Goal: Navigation & Orientation: Find specific page/section

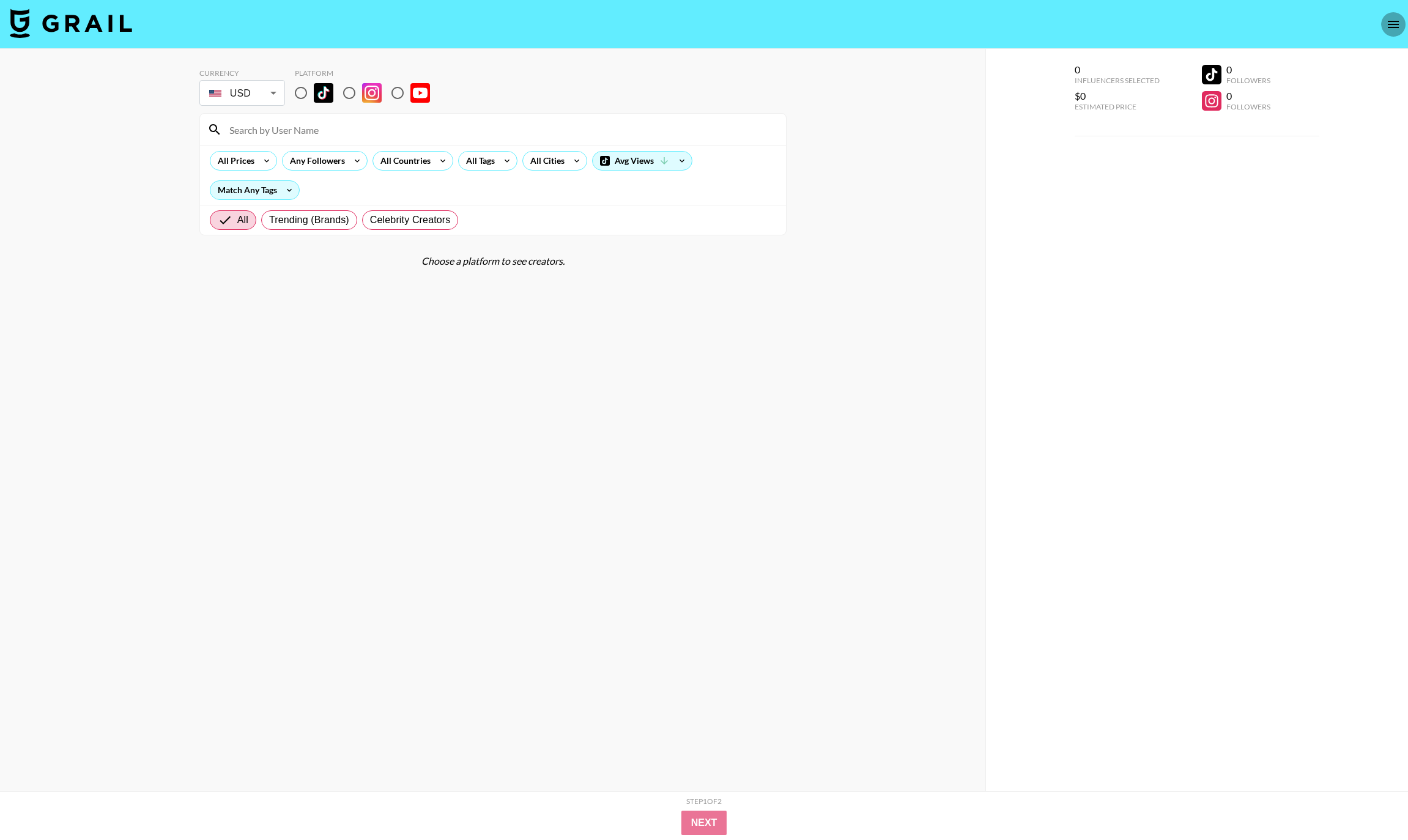
click at [1403, 25] on button "open drawer" at bounding box center [1393, 24] width 25 height 25
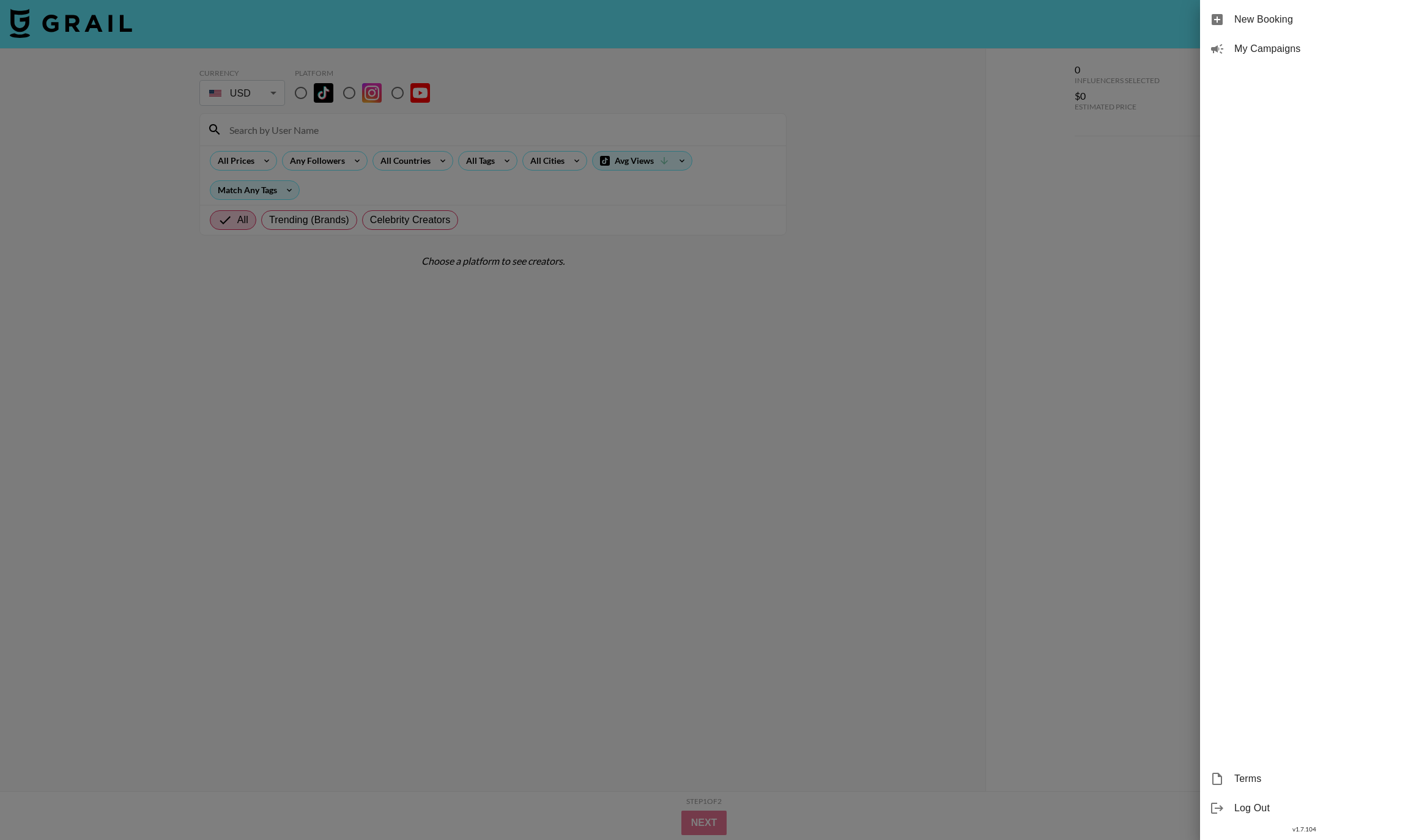
click at [1305, 56] on span "My Campaigns" at bounding box center [1316, 49] width 164 height 14
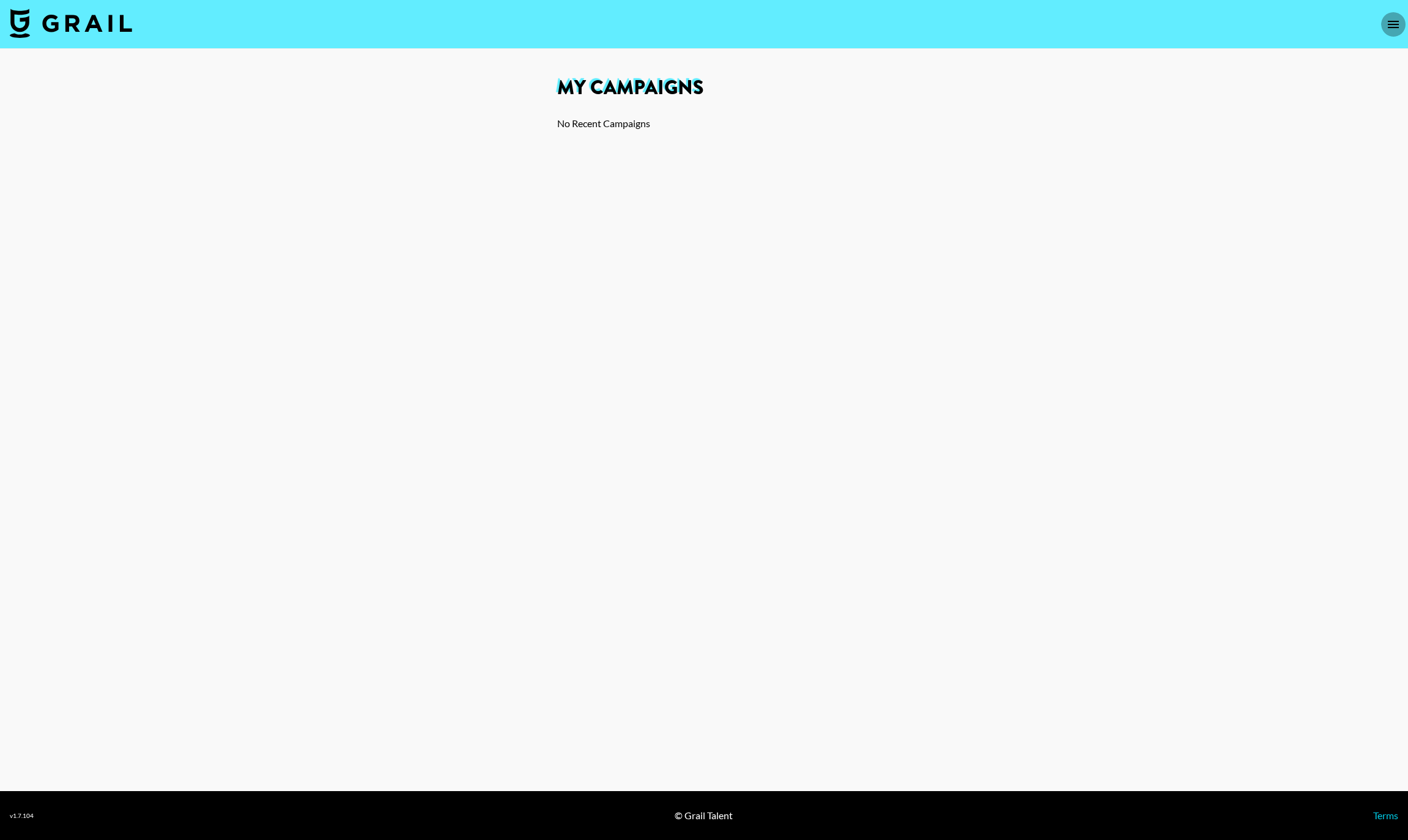
click at [1390, 28] on icon "open drawer" at bounding box center [1393, 24] width 14 height 14
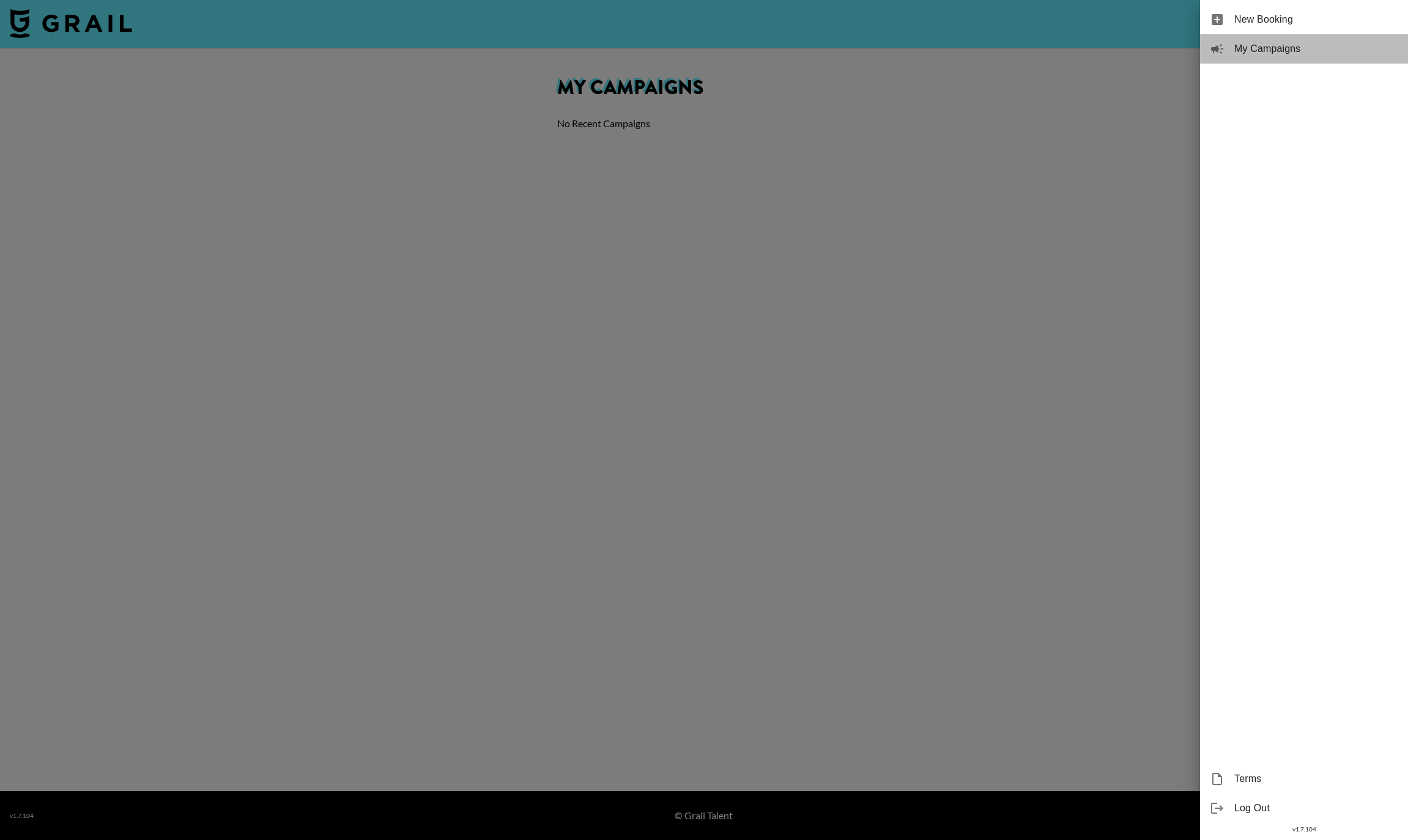
click at [1312, 48] on span "My Campaigns" at bounding box center [1316, 49] width 164 height 14
click at [1275, 29] on div "New Booking" at bounding box center [1304, 19] width 208 height 30
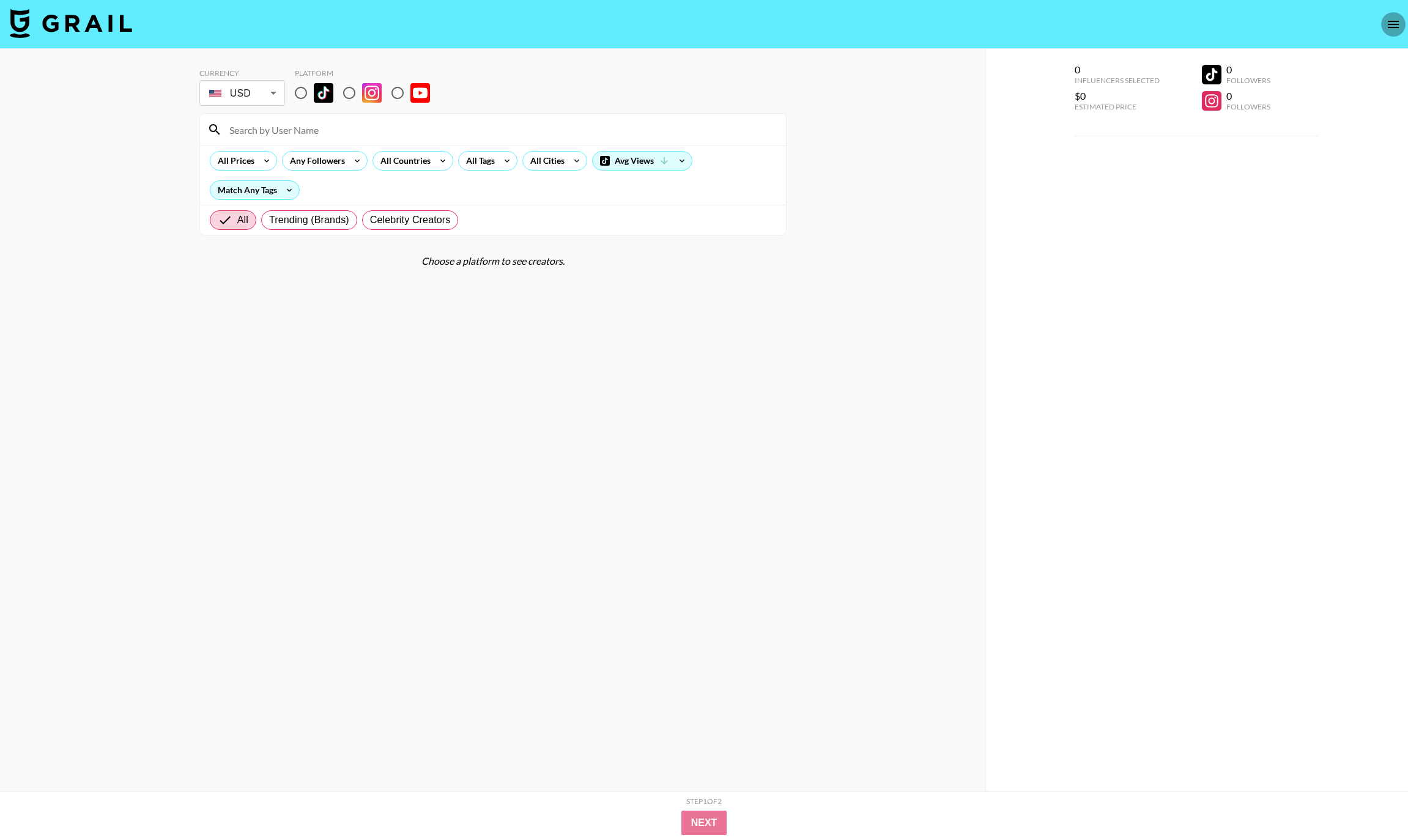
click at [1386, 26] on icon "open drawer" at bounding box center [1393, 24] width 14 height 14
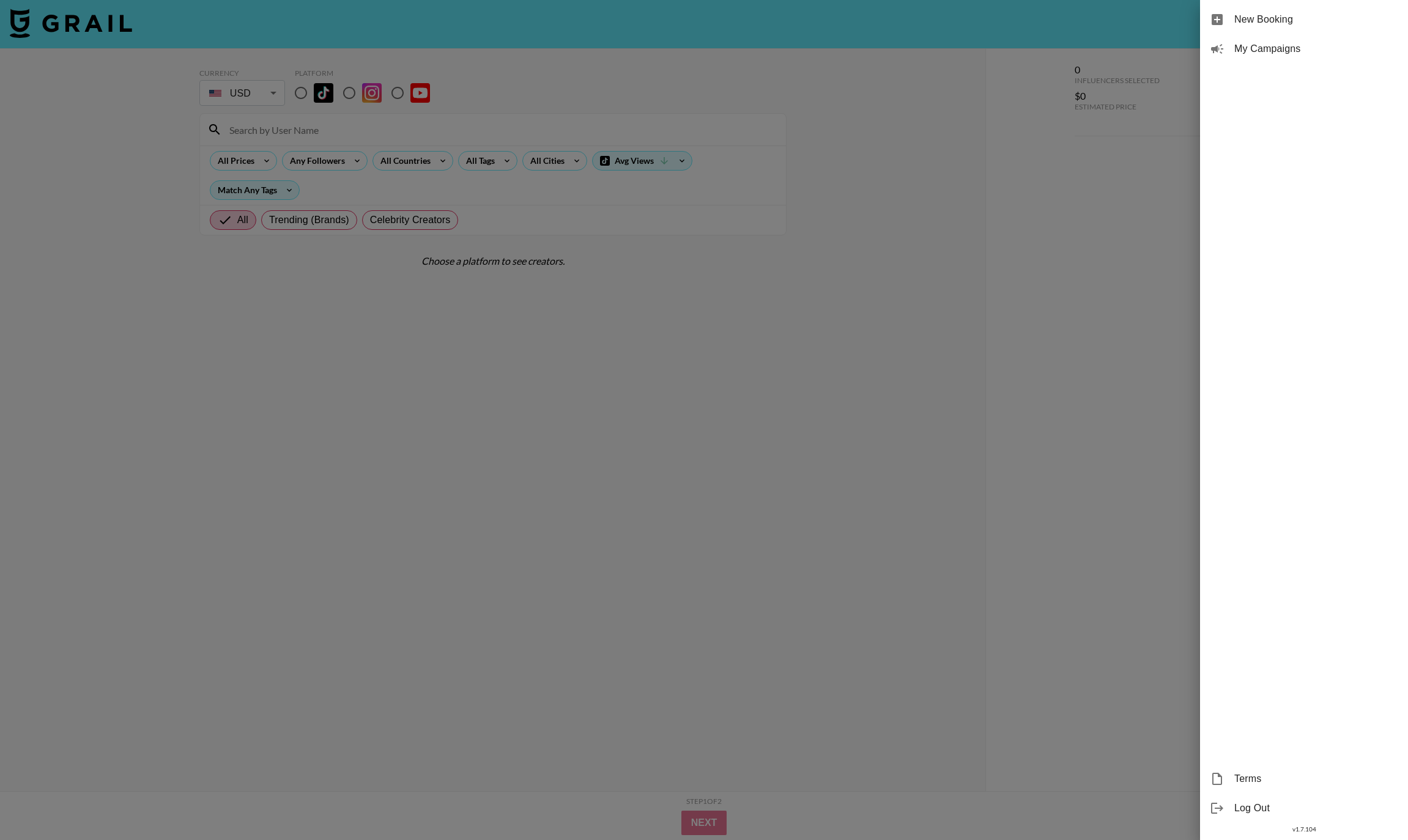
click at [1025, 586] on div at bounding box center [704, 420] width 1408 height 840
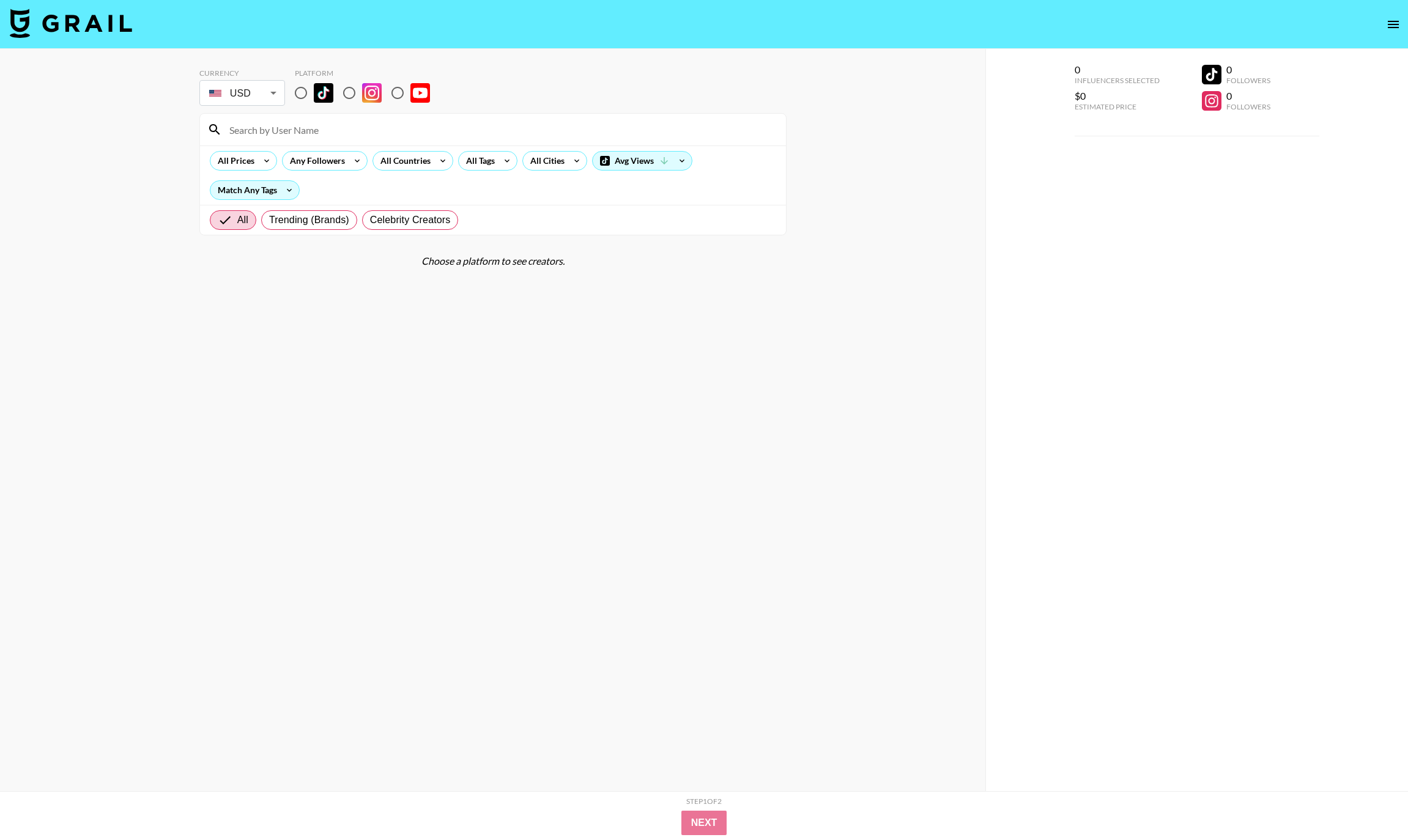
click at [66, 22] on img at bounding box center [70, 23] width 122 height 30
click at [1390, 24] on icon "open drawer" at bounding box center [1394, 24] width 11 height 7
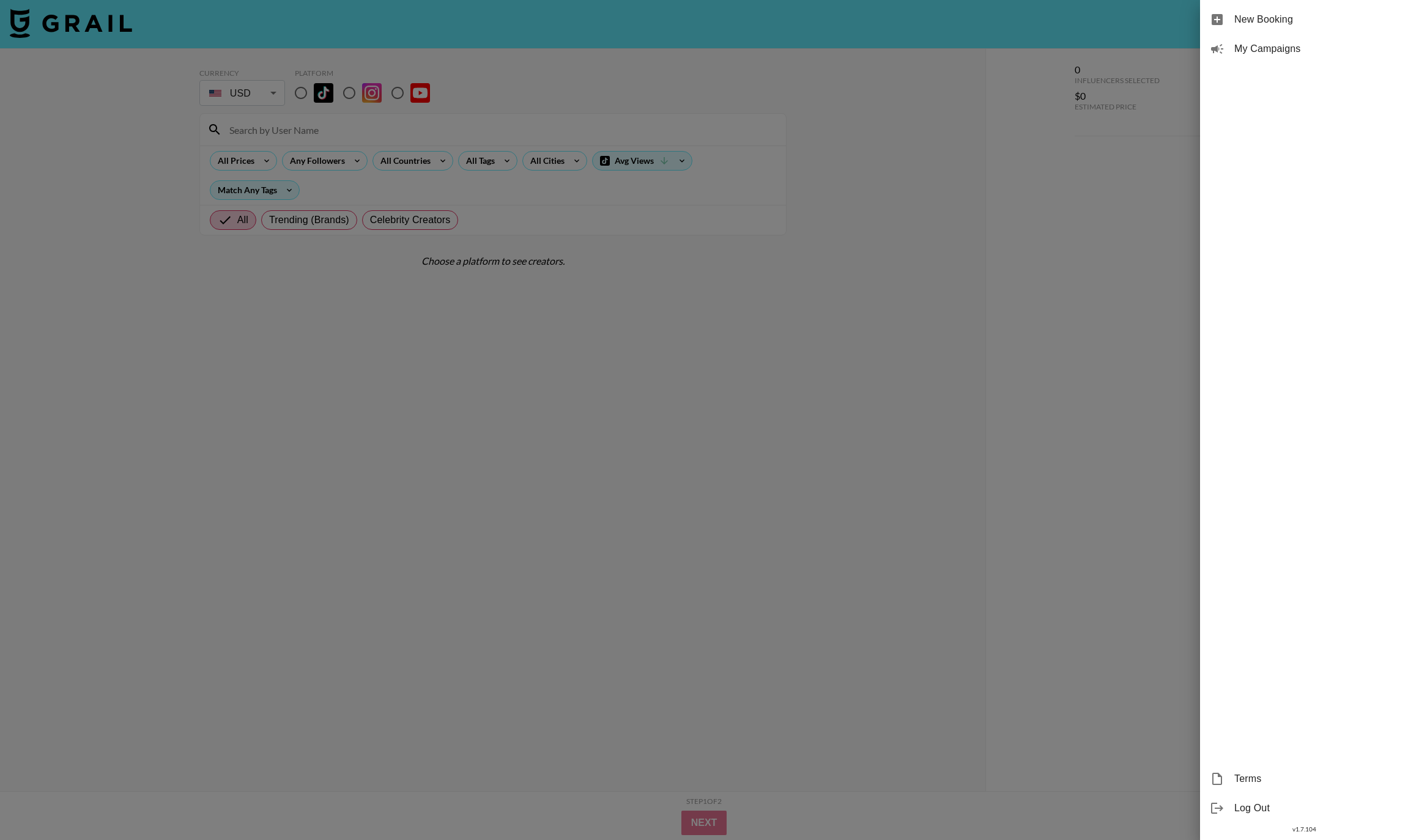
click at [905, 351] on div at bounding box center [704, 420] width 1408 height 840
